Goal: Task Accomplishment & Management: Manage account settings

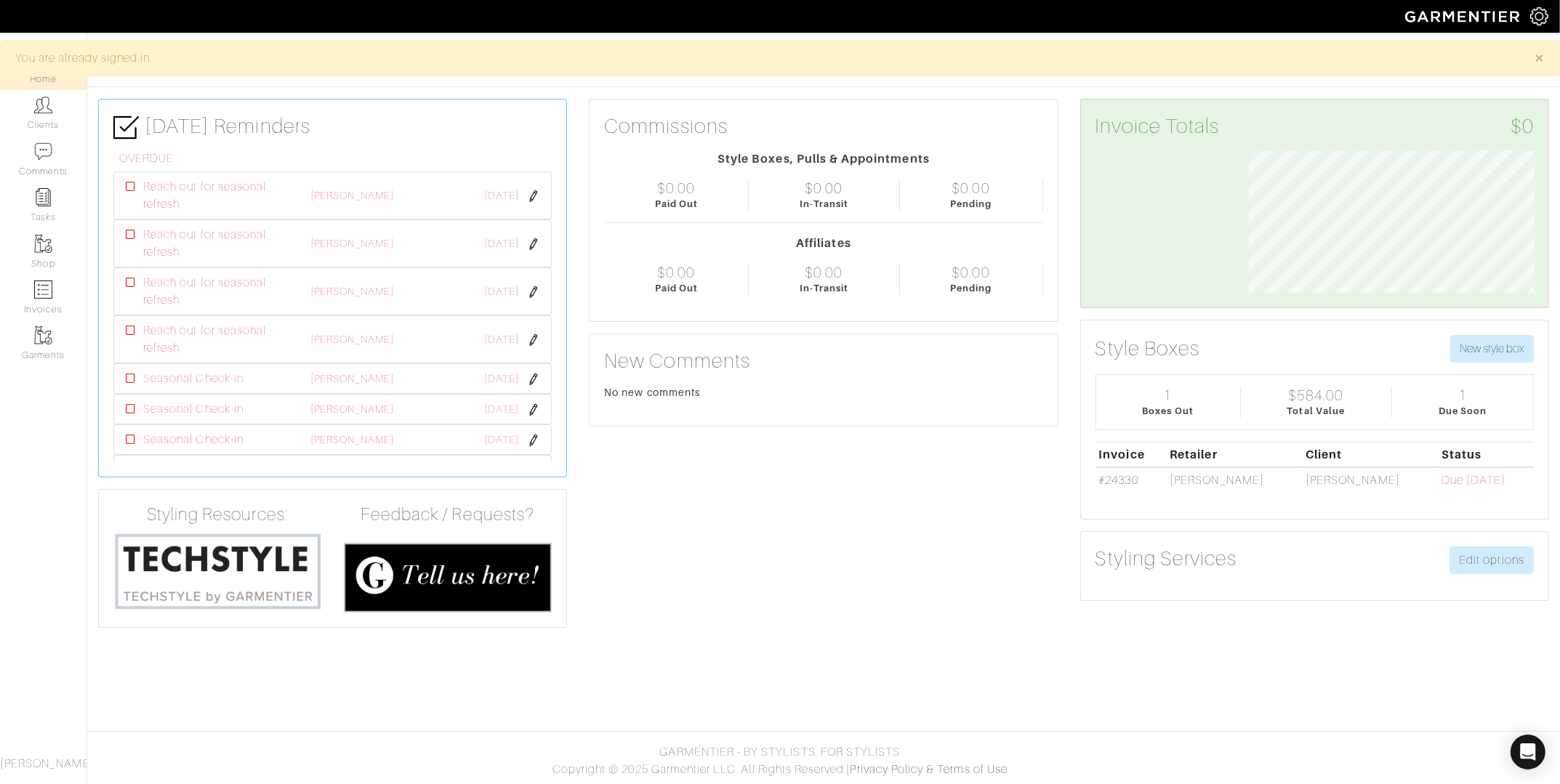
scroll to position [142, 308]
click at [54, 311] on link "Invoices" at bounding box center [43, 297] width 87 height 46
select select
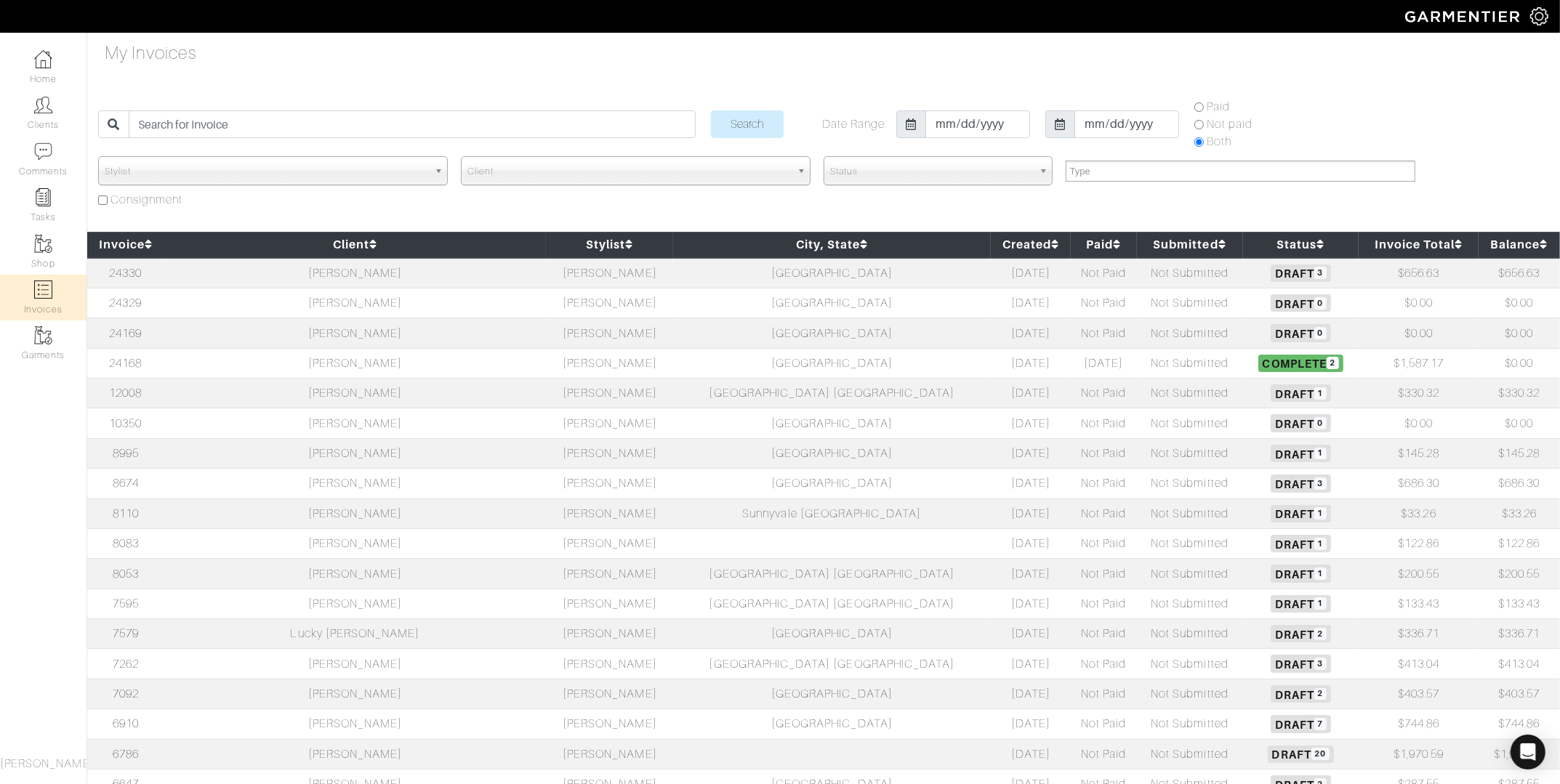
click at [395, 272] on td "[PERSON_NAME]" at bounding box center [355, 273] width 382 height 31
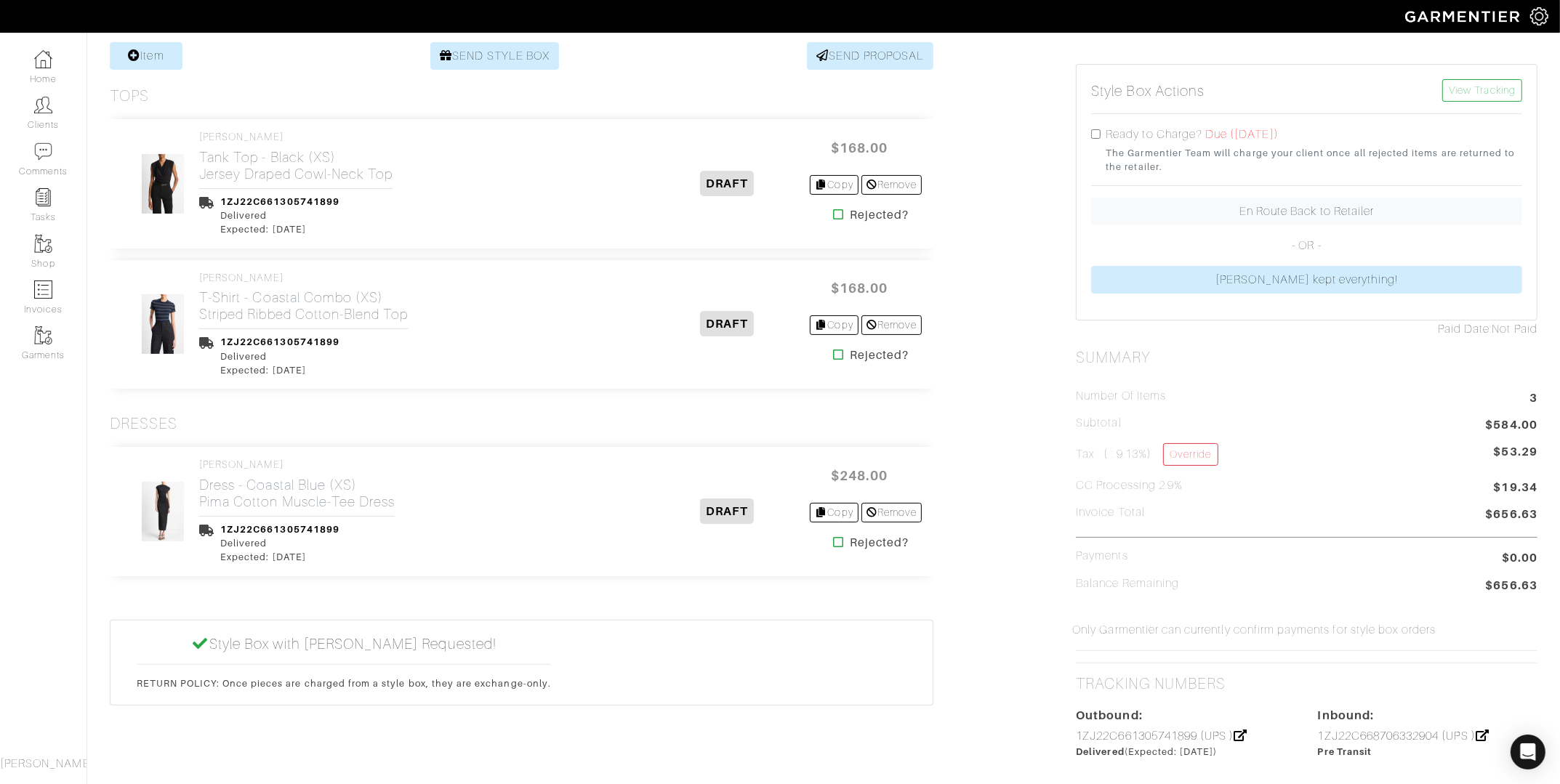
scroll to position [216, 0]
click at [833, 353] on icon at bounding box center [838, 354] width 11 height 12
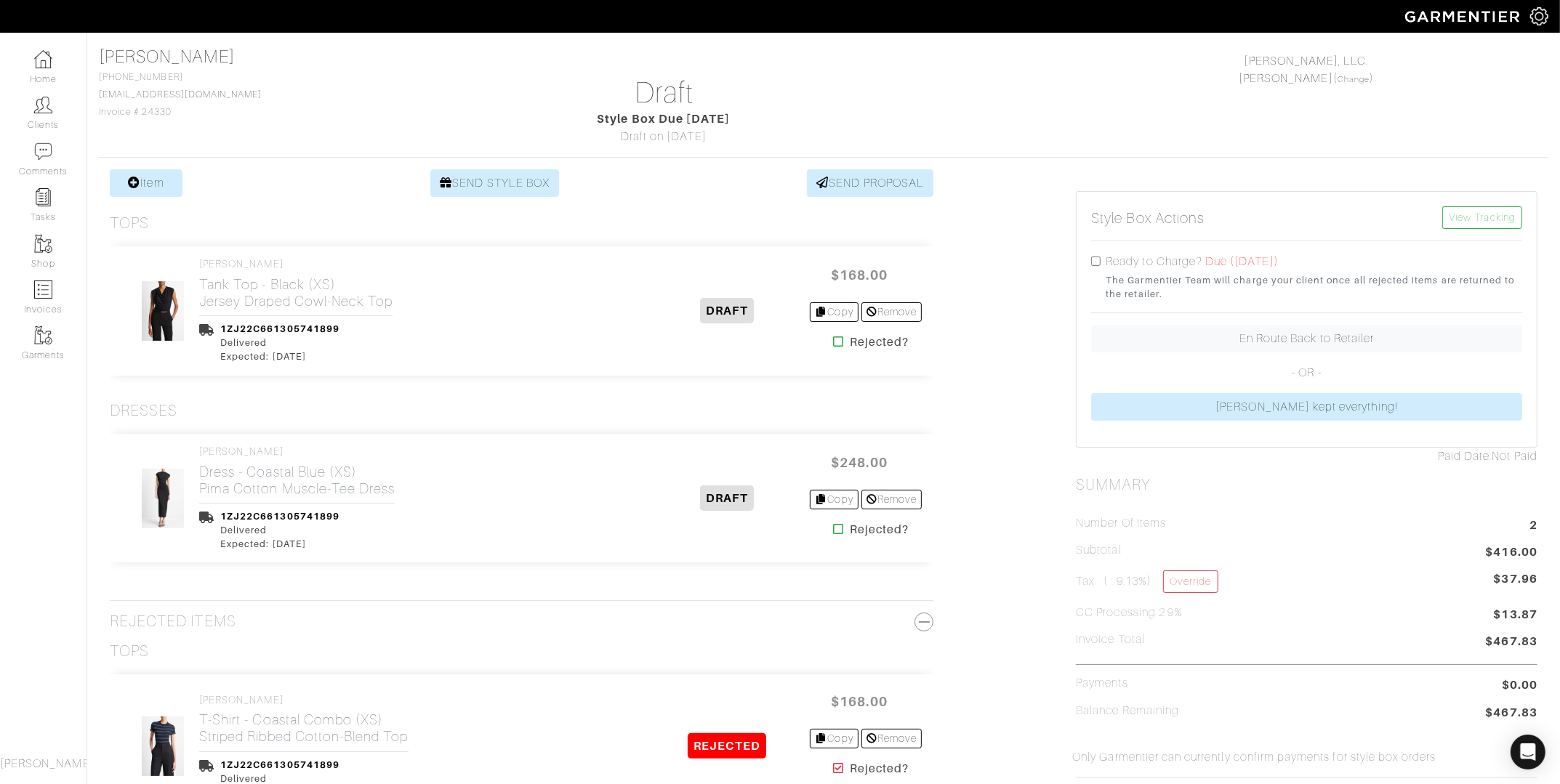
scroll to position [182, 0]
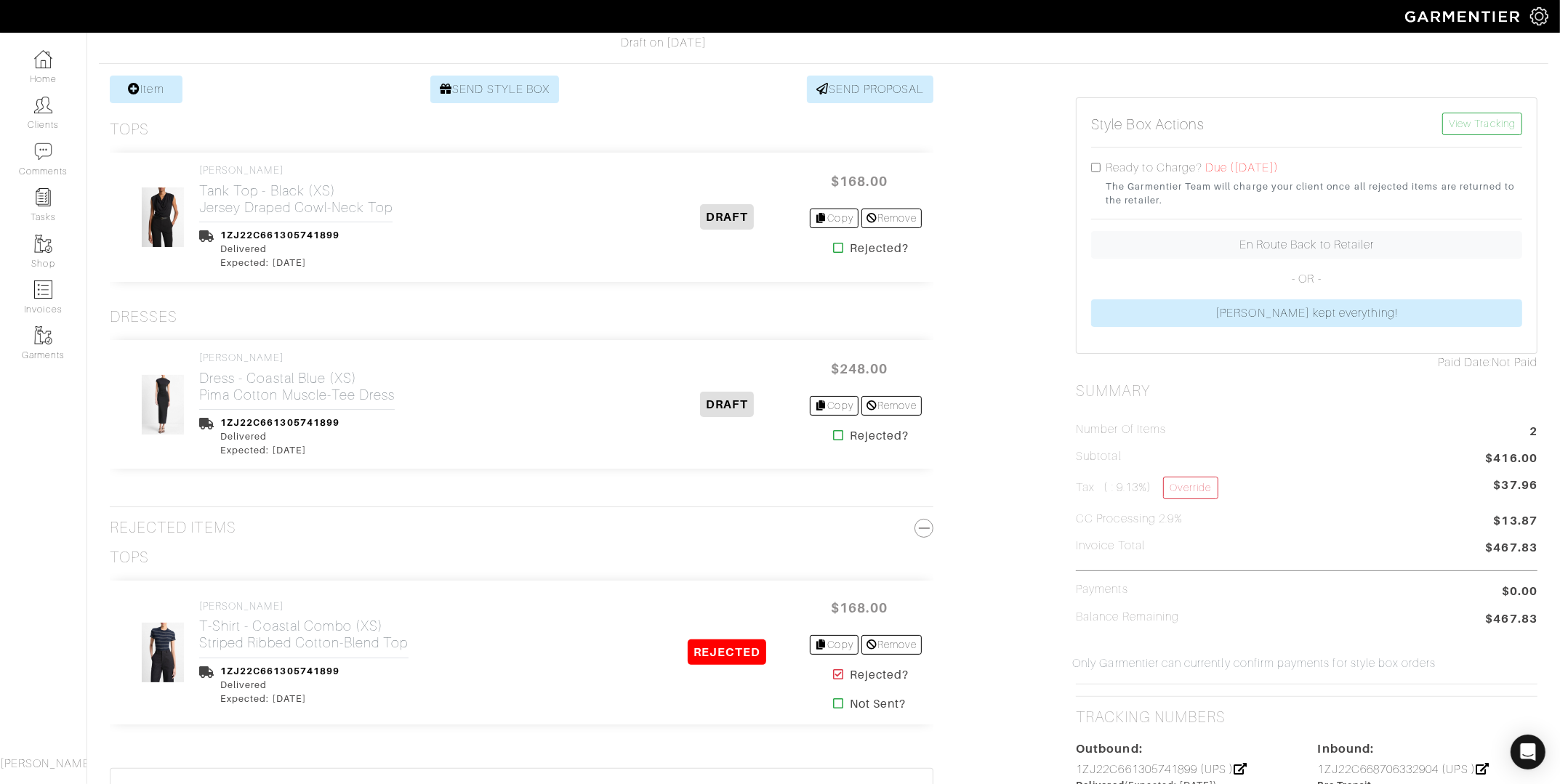
click at [1093, 165] on input "checkbox" at bounding box center [1096, 167] width 9 height 9
checkbox input "true"
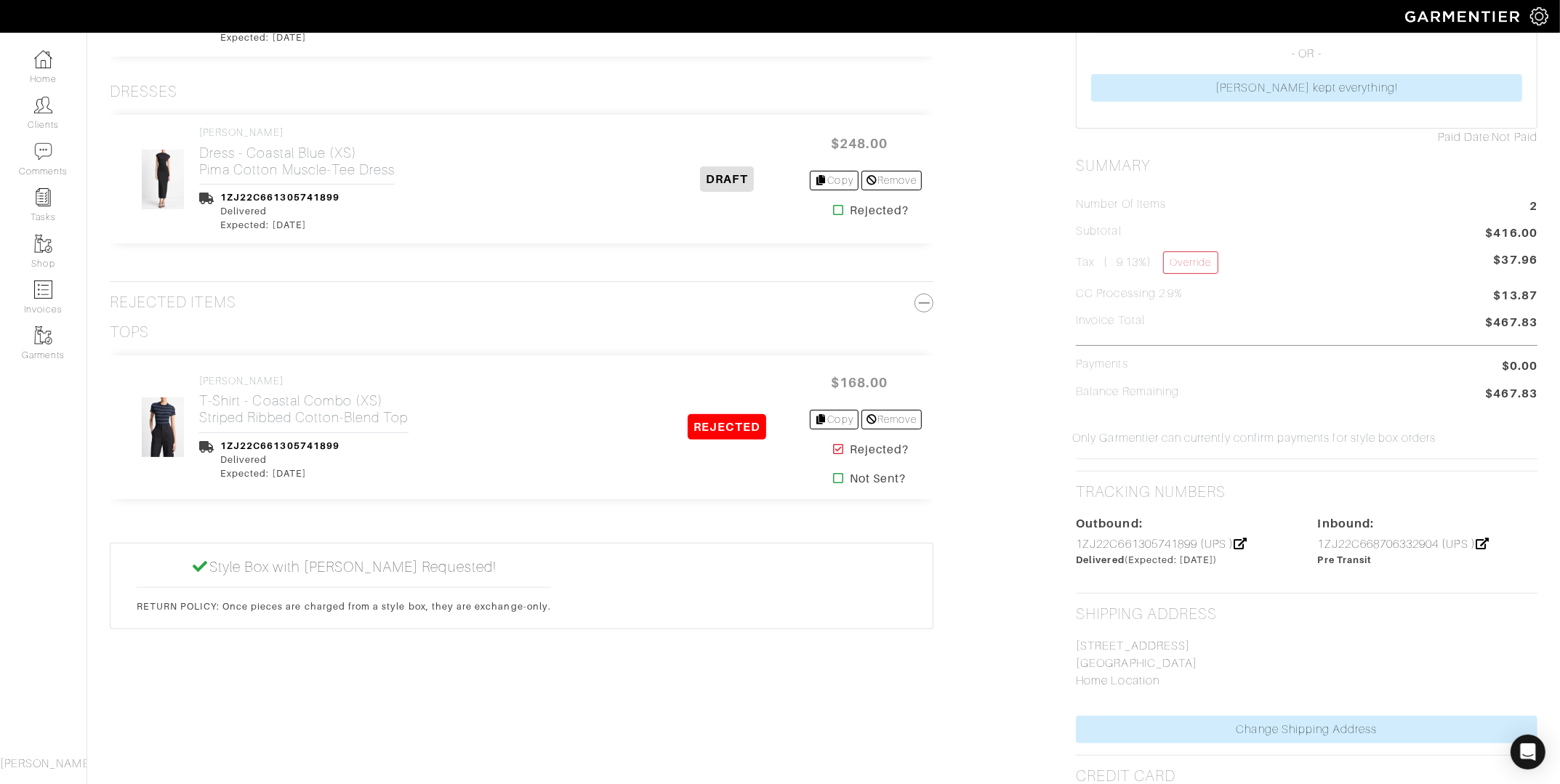
scroll to position [0, 0]
